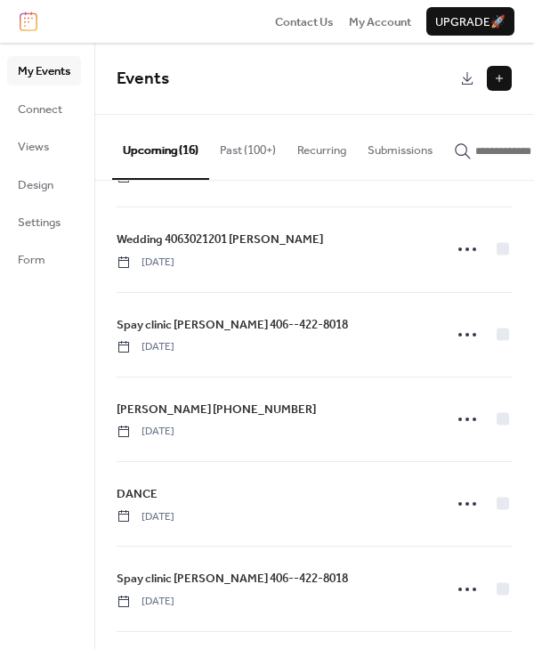
scroll to position [100, 0]
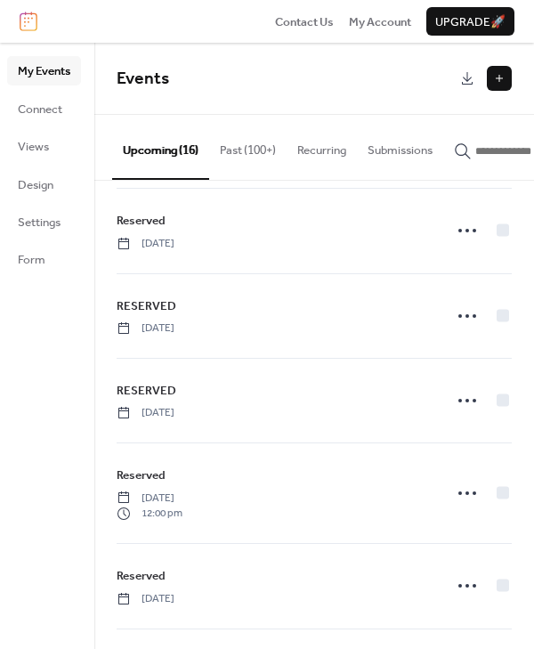
scroll to position [181, 0]
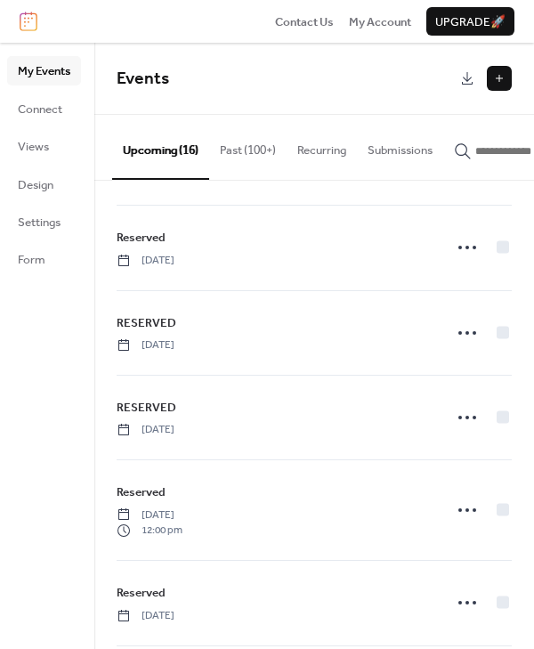
scroll to position [176, 0]
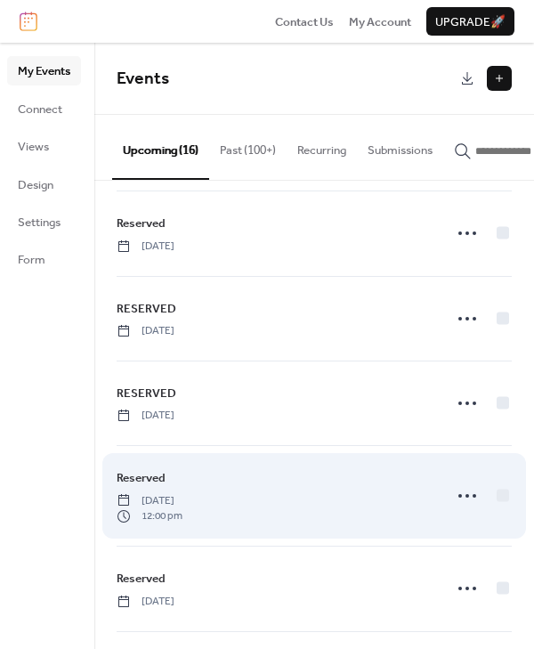
click at [182, 495] on span "[DATE]" at bounding box center [150, 501] width 66 height 16
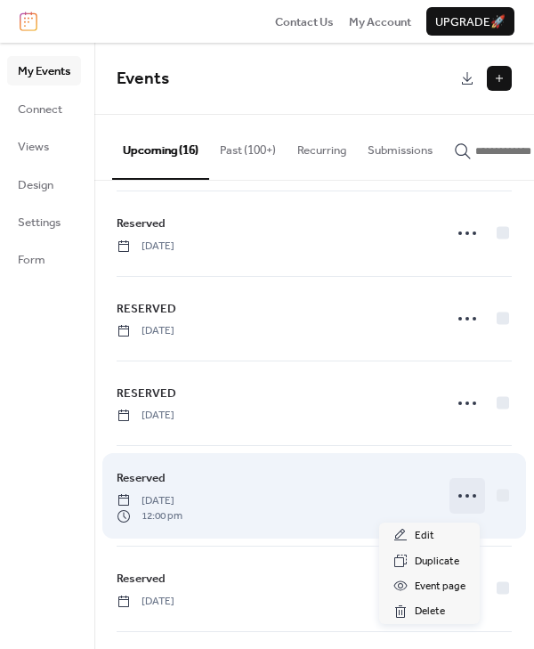
click at [461, 499] on icon at bounding box center [467, 495] width 28 height 28
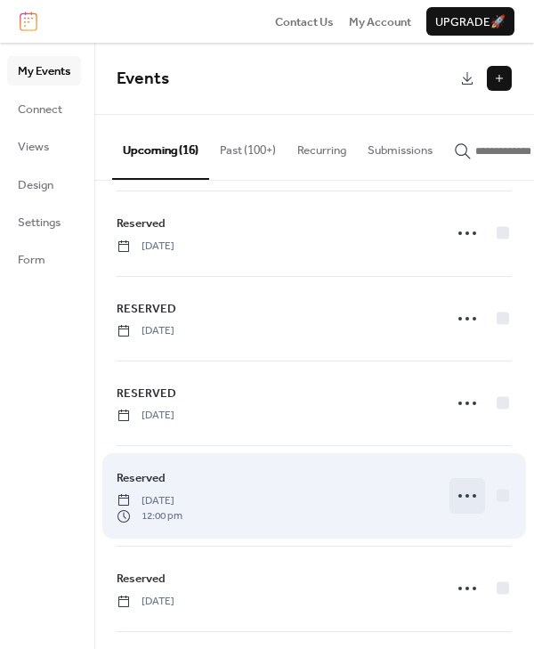
click at [461, 499] on icon at bounding box center [467, 495] width 28 height 28
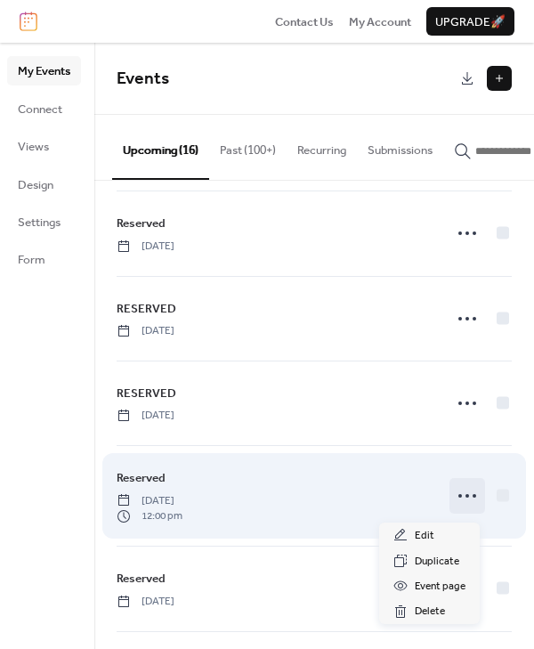
click at [330, 507] on div "Reserved Thursday, September 25, 2025 12:00 pm" at bounding box center [274, 495] width 315 height 55
click at [453, 500] on icon at bounding box center [467, 495] width 28 height 28
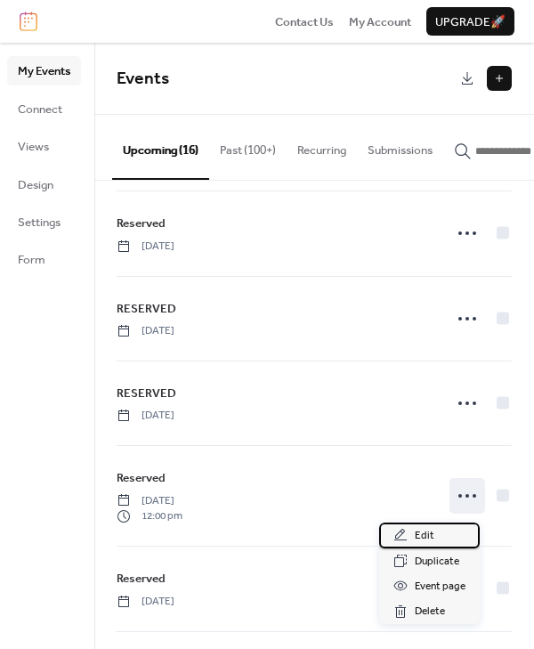
click at [441, 539] on div "Edit" at bounding box center [429, 534] width 101 height 25
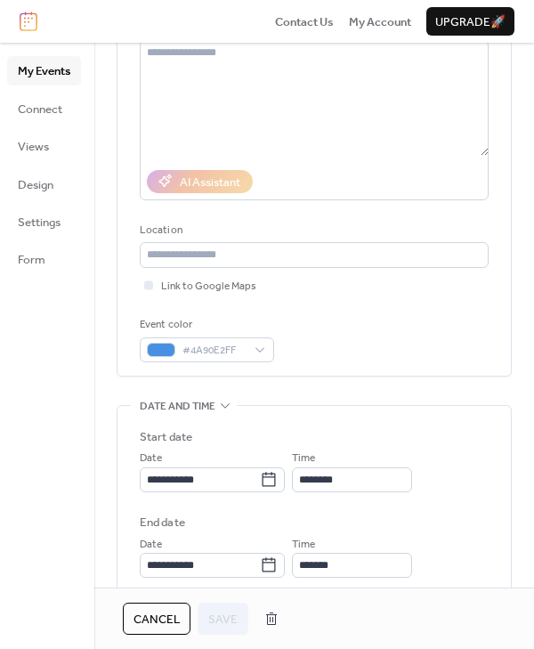
scroll to position [229, 0]
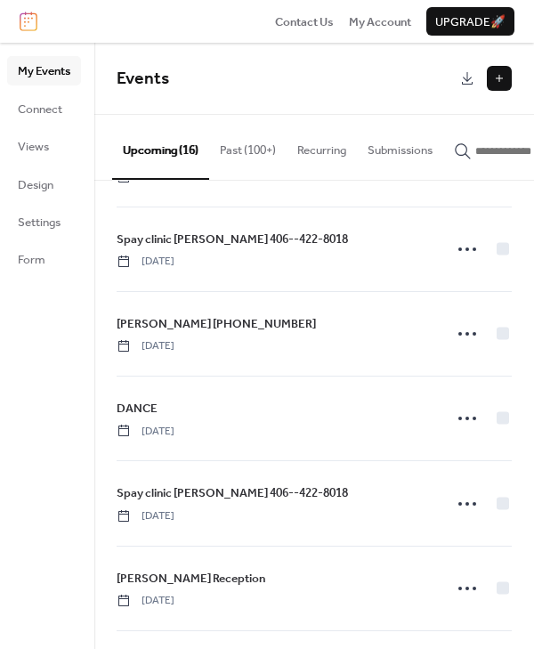
scroll to position [257, 0]
